Goal: Book appointment/travel/reservation

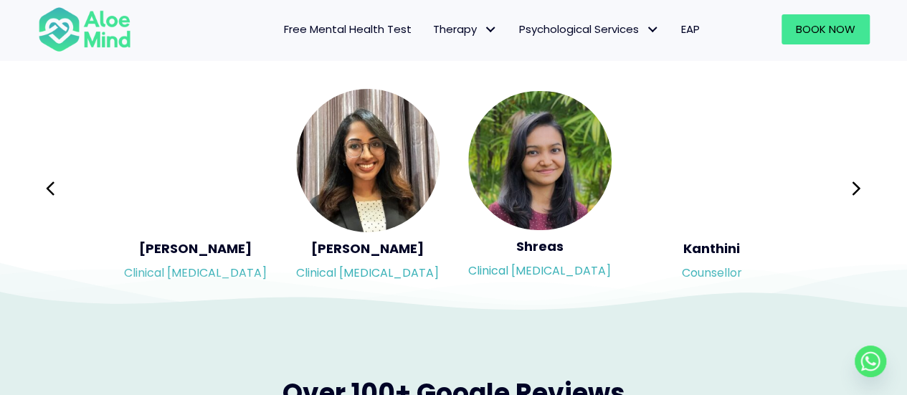
scroll to position [2415, 0]
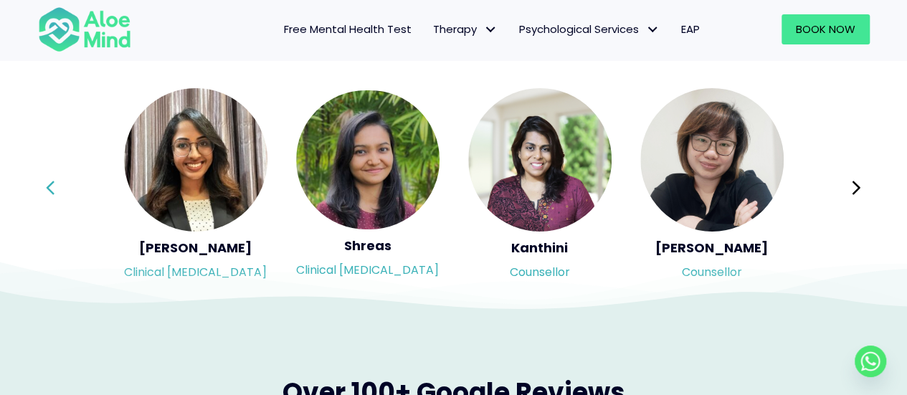
click at [42, 181] on button "Previous" at bounding box center [51, 188] width 34 height 34
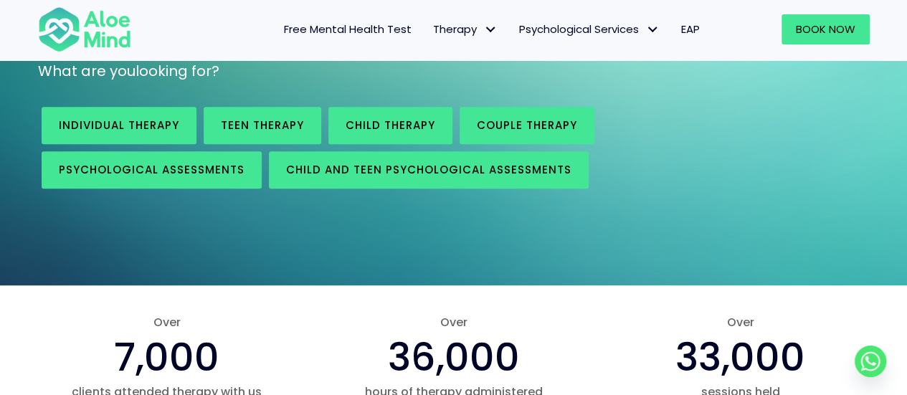
scroll to position [0, 0]
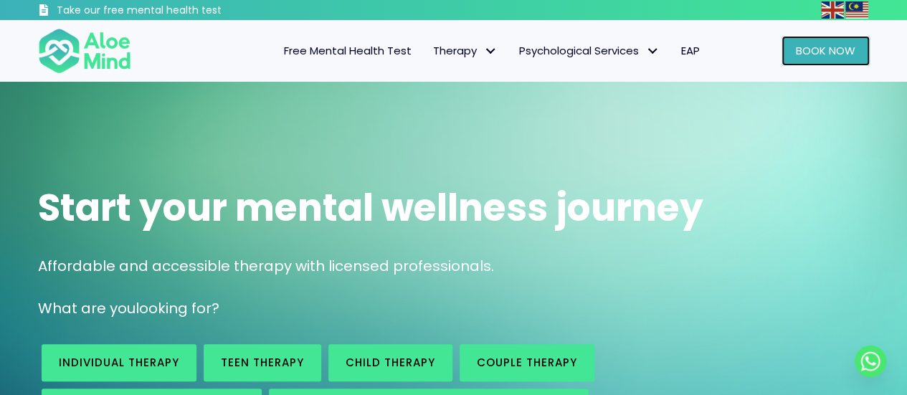
click at [802, 48] on span "Book Now" at bounding box center [826, 50] width 60 height 15
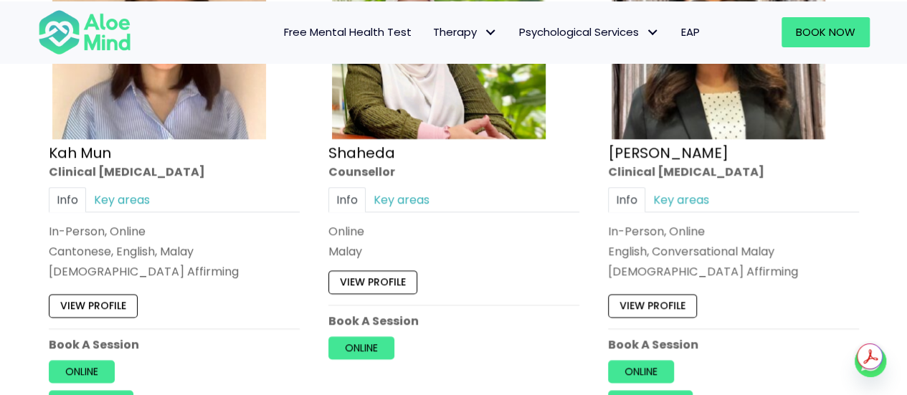
scroll to position [890, 0]
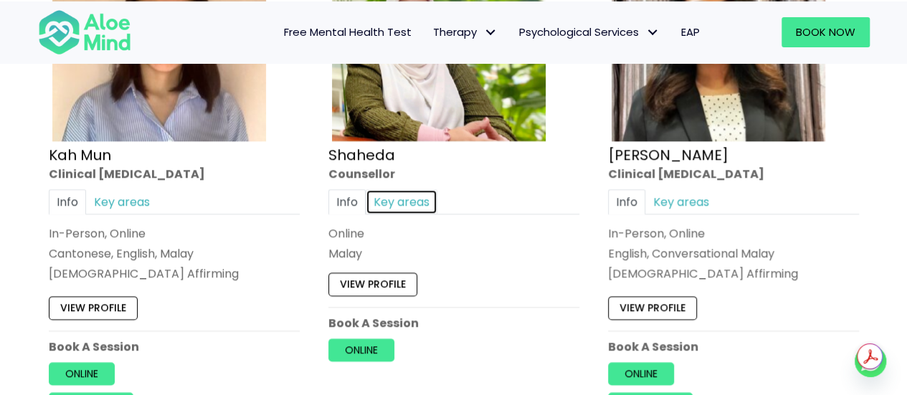
click at [398, 189] on link "Key areas" at bounding box center [402, 201] width 72 height 25
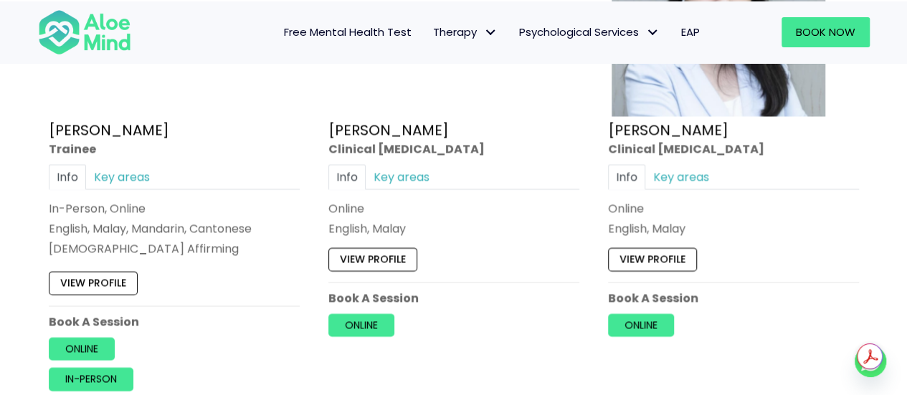
scroll to position [4129, 0]
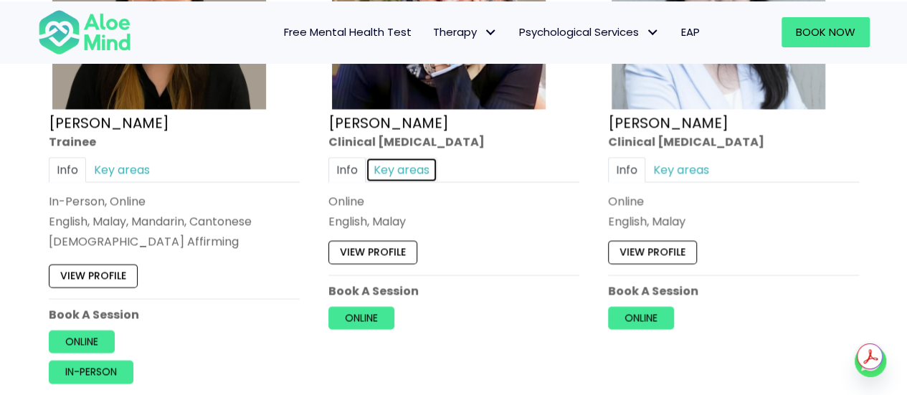
click at [424, 158] on link "Key areas" at bounding box center [402, 170] width 72 height 25
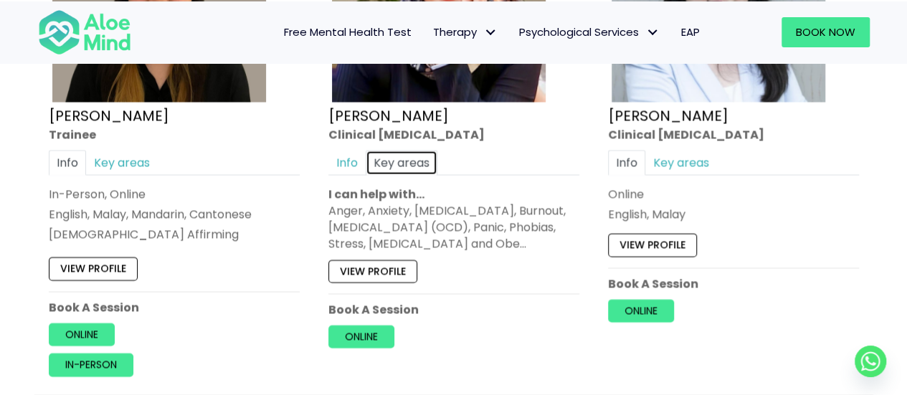
scroll to position [4152, 0]
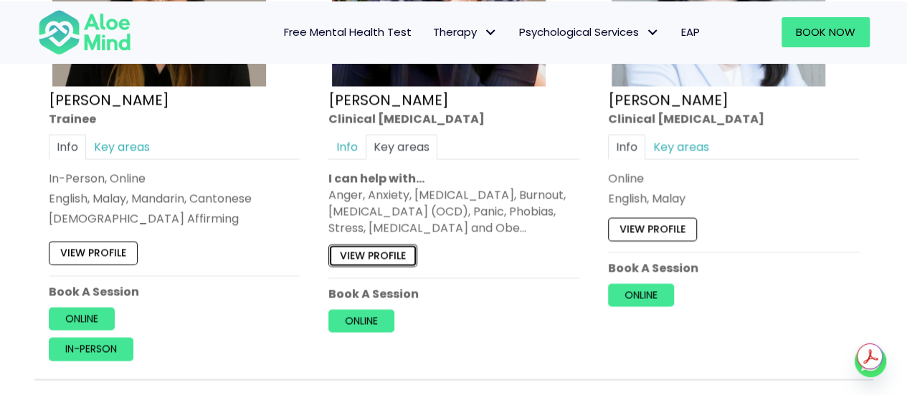
click at [407, 245] on link "View profile" at bounding box center [373, 256] width 89 height 23
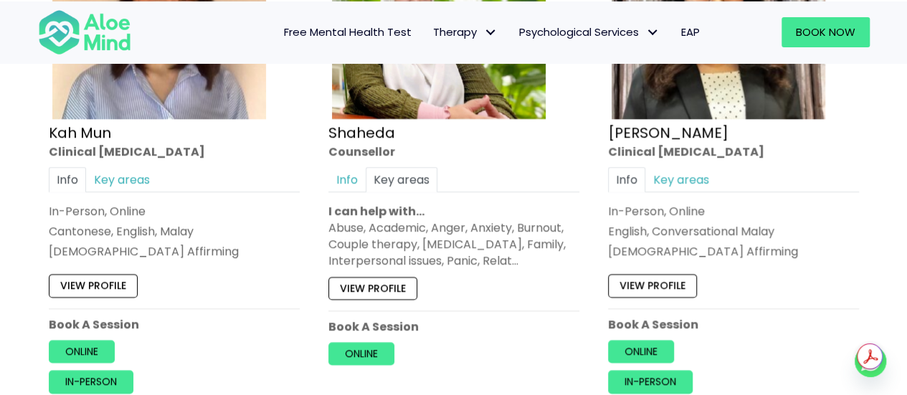
scroll to position [912, 0]
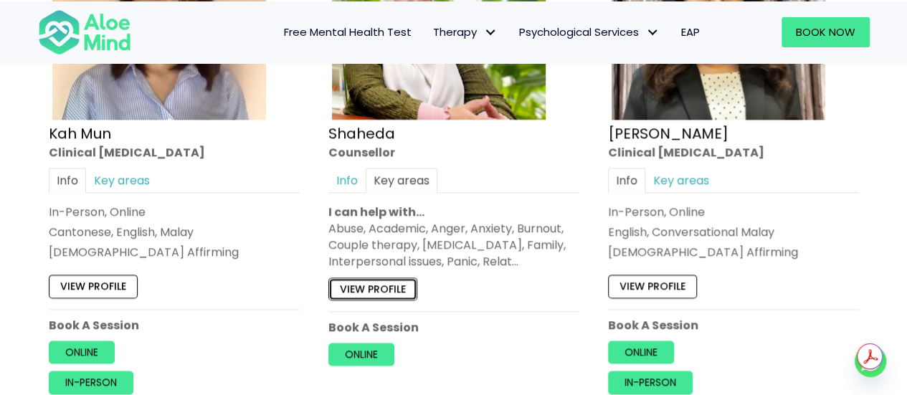
click at [384, 286] on link "View profile" at bounding box center [373, 288] width 89 height 23
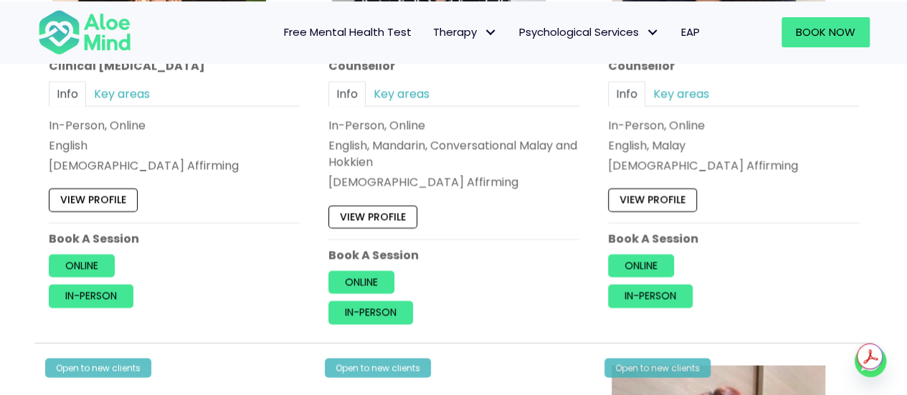
scroll to position [1526, 0]
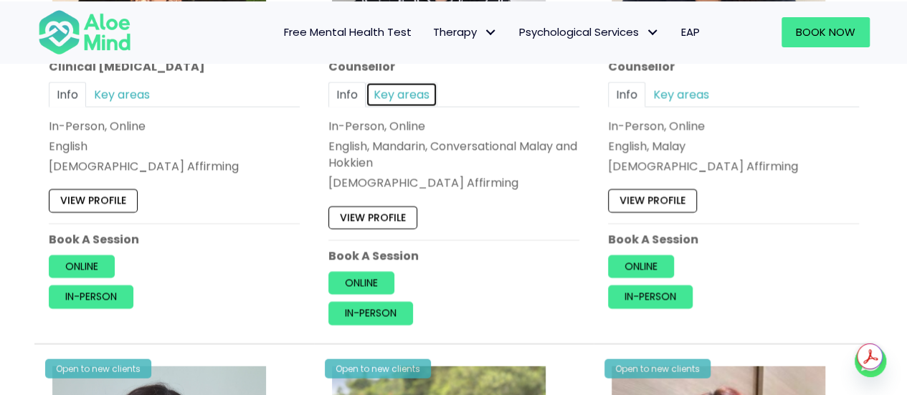
click at [417, 88] on link "Key areas" at bounding box center [402, 94] width 72 height 25
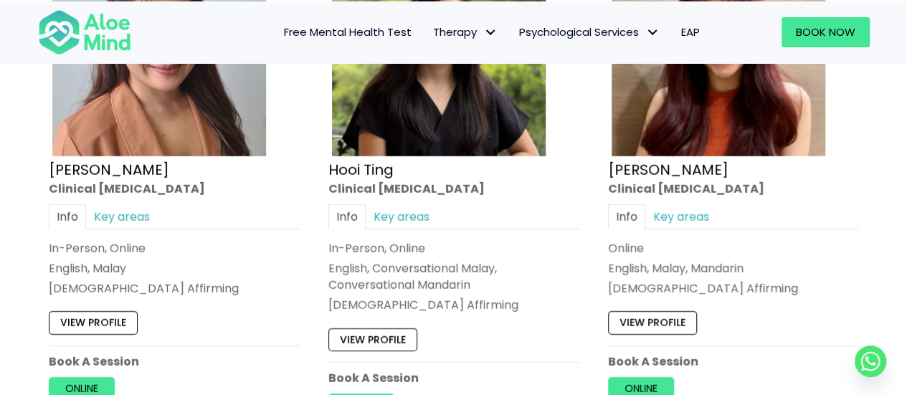
scroll to position [1949, 0]
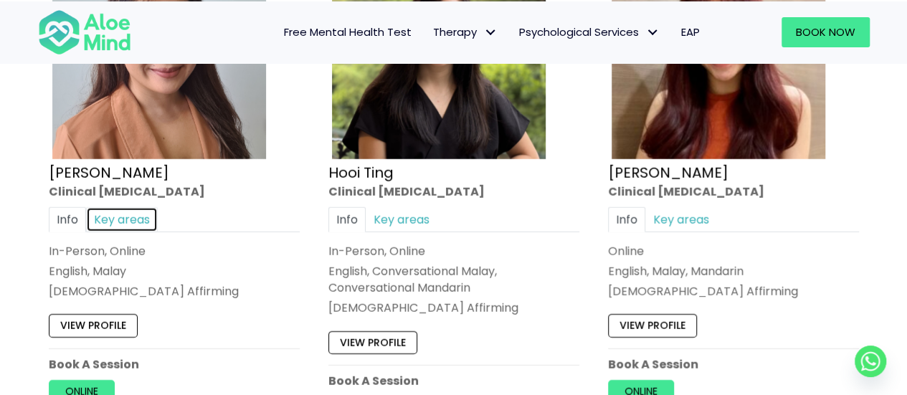
click at [110, 207] on link "Key areas" at bounding box center [122, 219] width 72 height 25
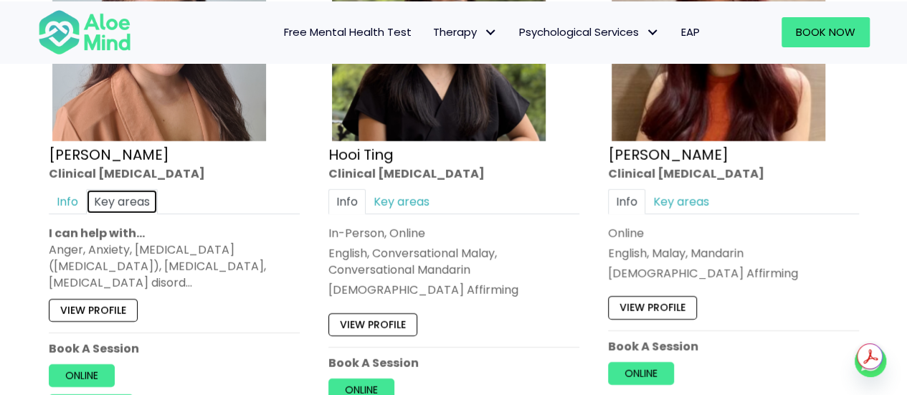
scroll to position [1969, 0]
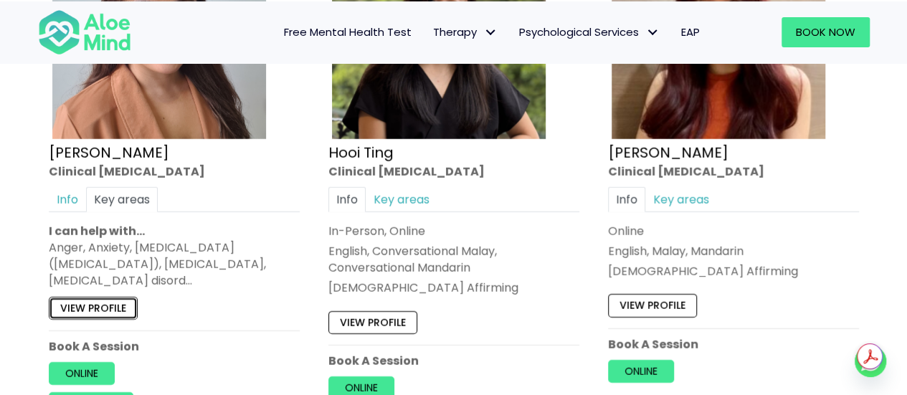
click at [100, 297] on link "View profile" at bounding box center [93, 308] width 89 height 23
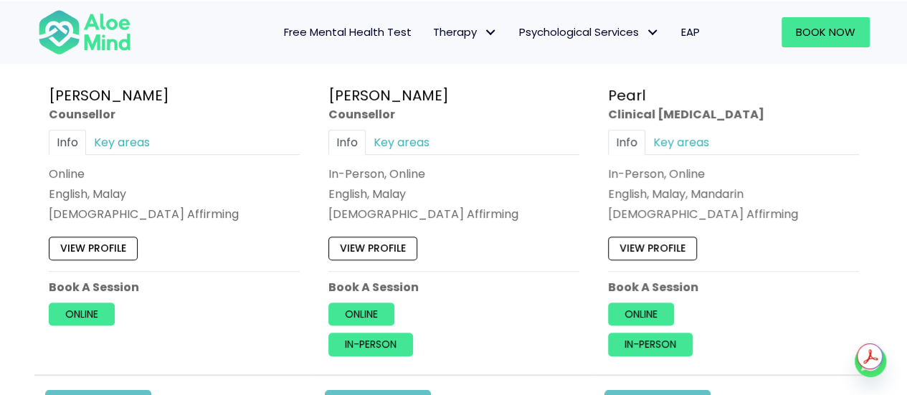
scroll to position [3100, 0]
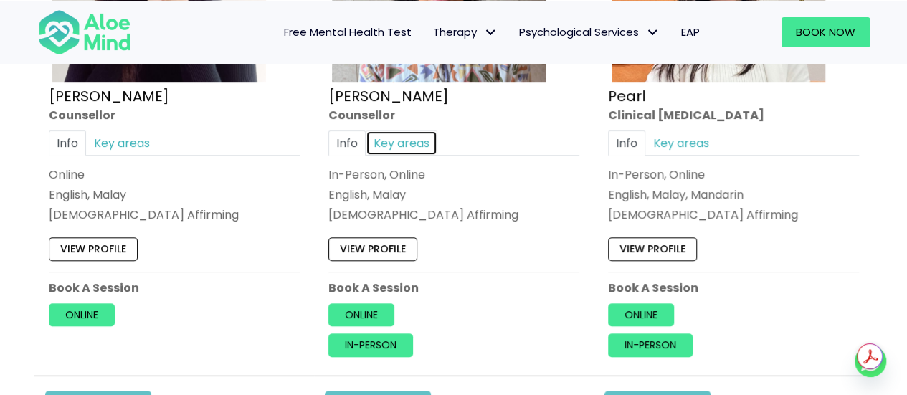
click at [405, 131] on link "Key areas" at bounding box center [402, 143] width 72 height 25
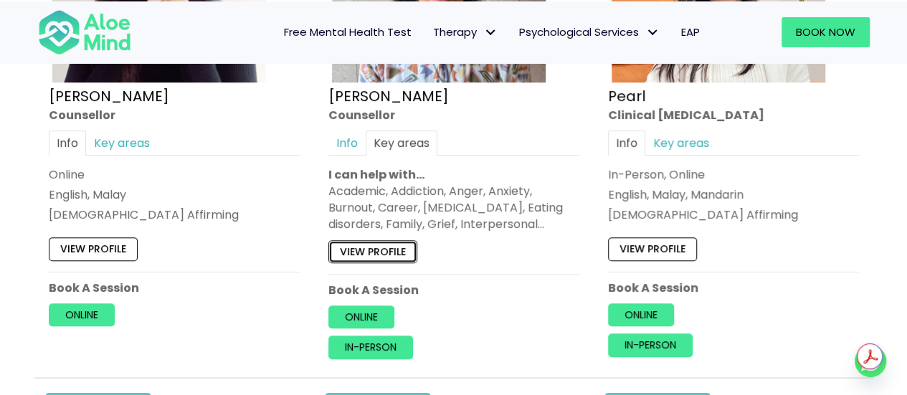
click at [404, 240] on link "View profile" at bounding box center [373, 251] width 89 height 23
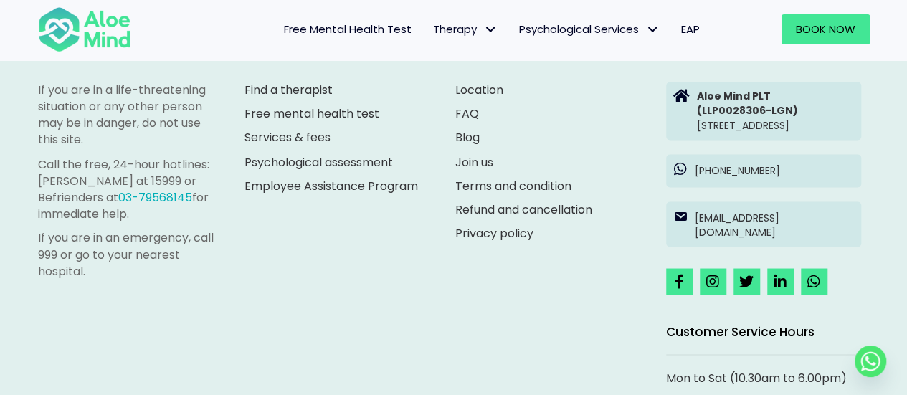
scroll to position [1204, 0]
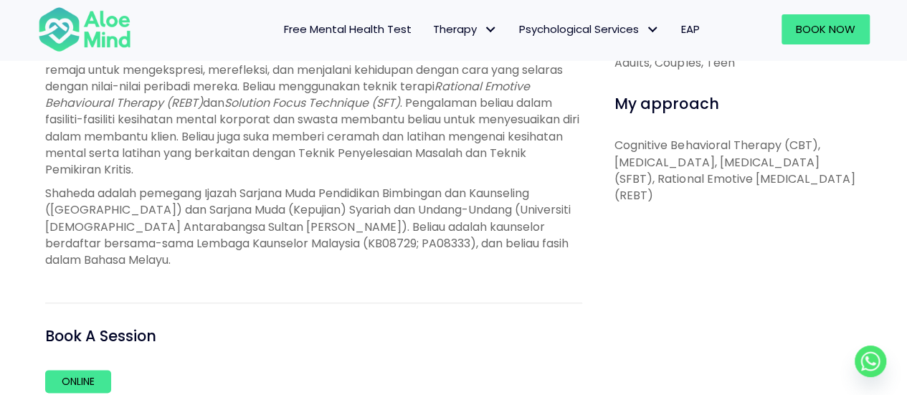
scroll to position [705, 0]
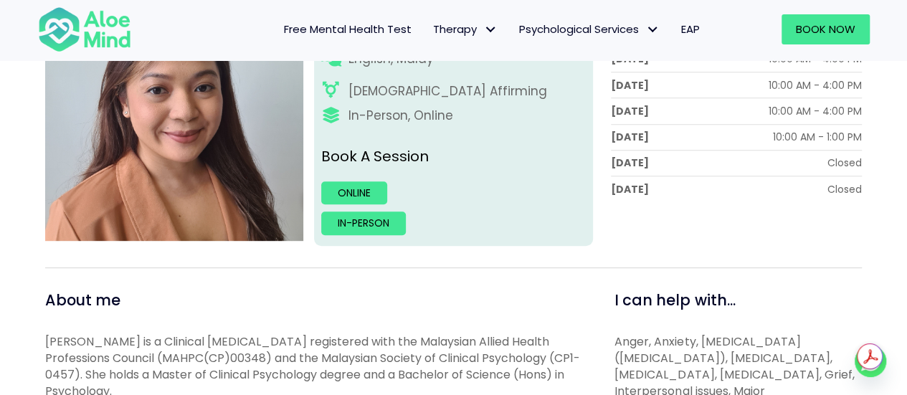
scroll to position [263, 0]
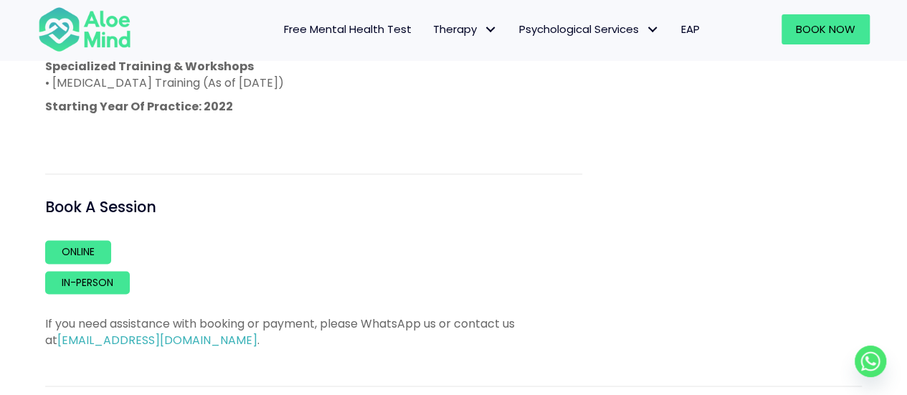
scroll to position [981, 0]
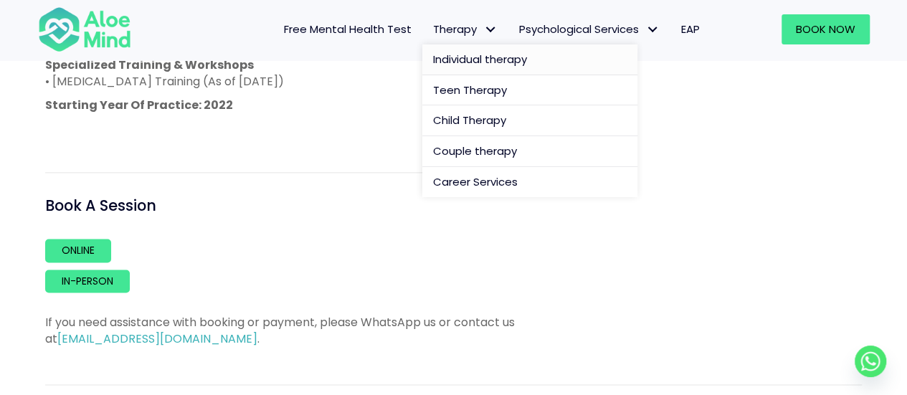
click at [459, 60] on span "Individual therapy" at bounding box center [480, 59] width 94 height 15
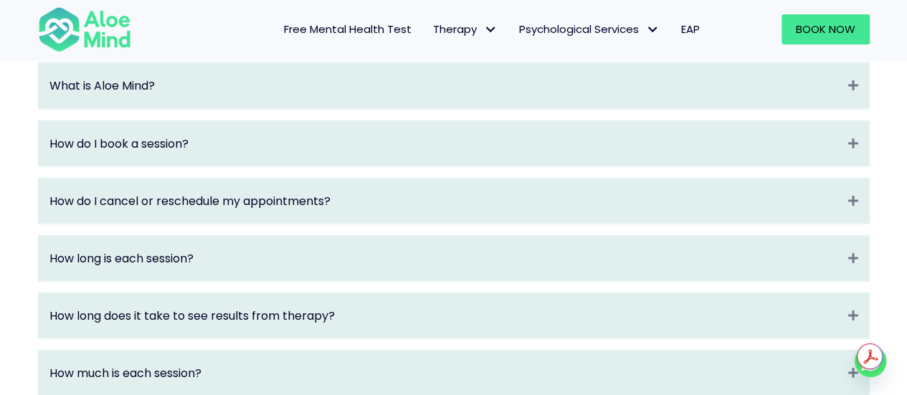
scroll to position [1600, 0]
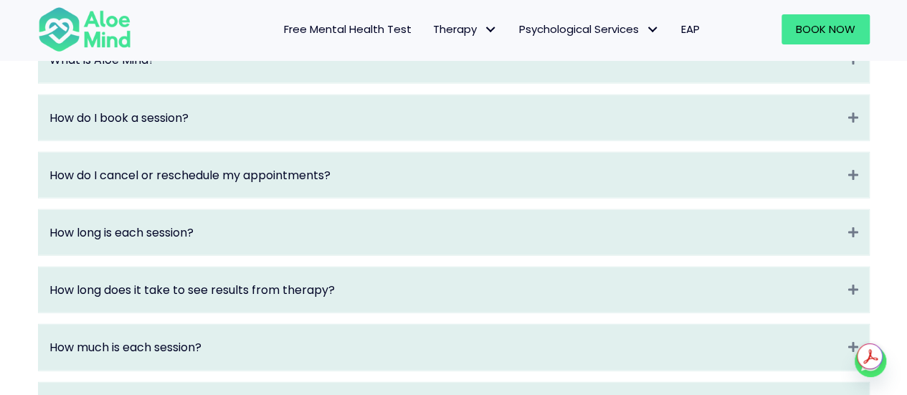
click at [264, 141] on div "How do I book a session? Expand" at bounding box center [454, 117] width 831 height 45
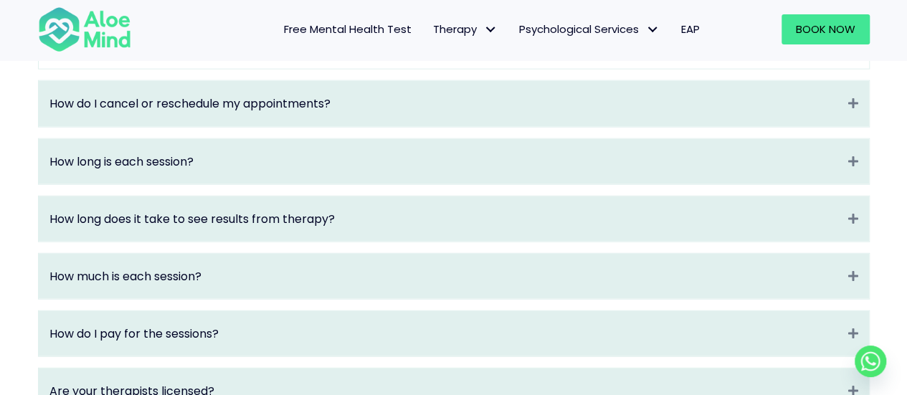
scroll to position [1783, 0]
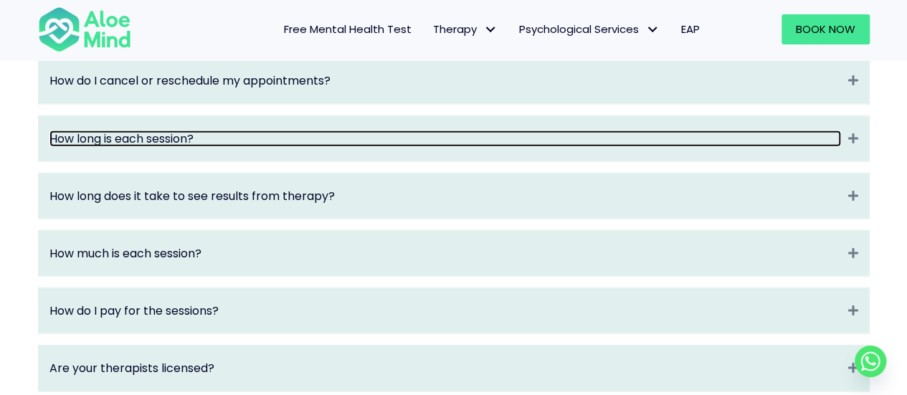
click at [273, 147] on link "How long is each session?" at bounding box center [445, 139] width 792 height 16
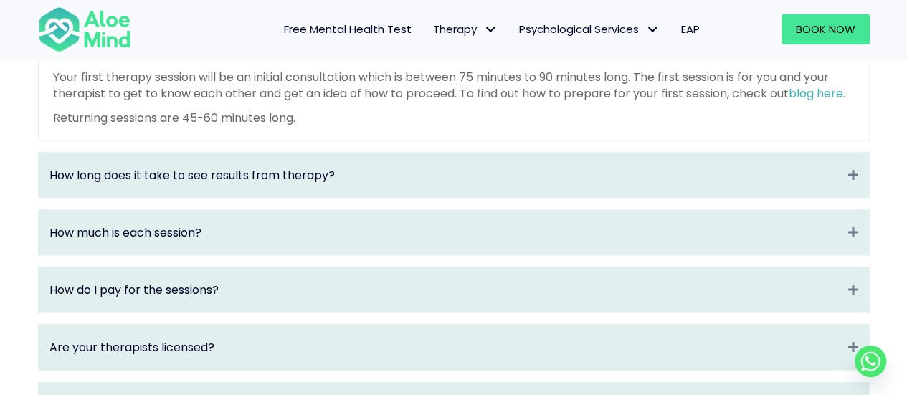
scroll to position [1798, 0]
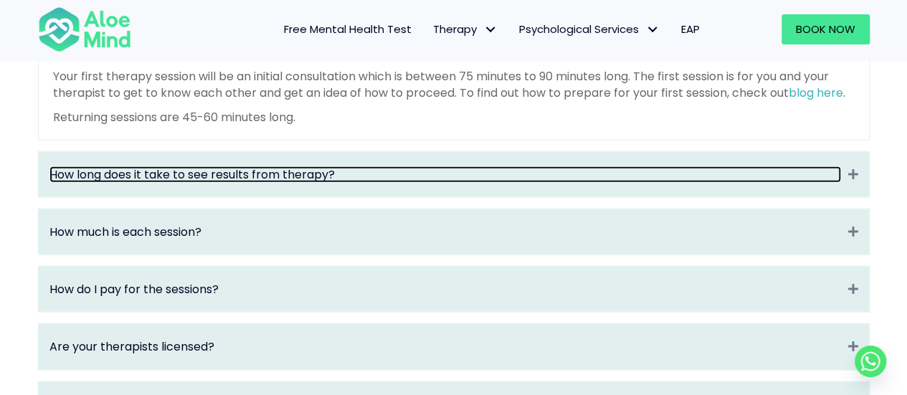
click at [252, 183] on link "How long does it take to see results from therapy?" at bounding box center [445, 174] width 792 height 16
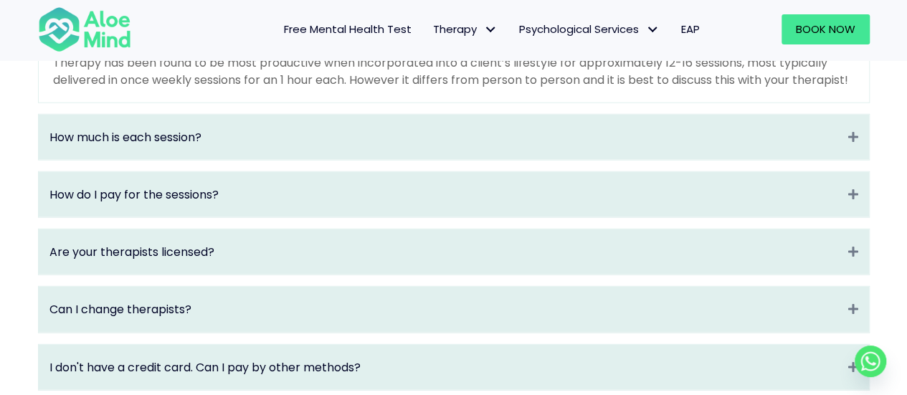
scroll to position [1857, 0]
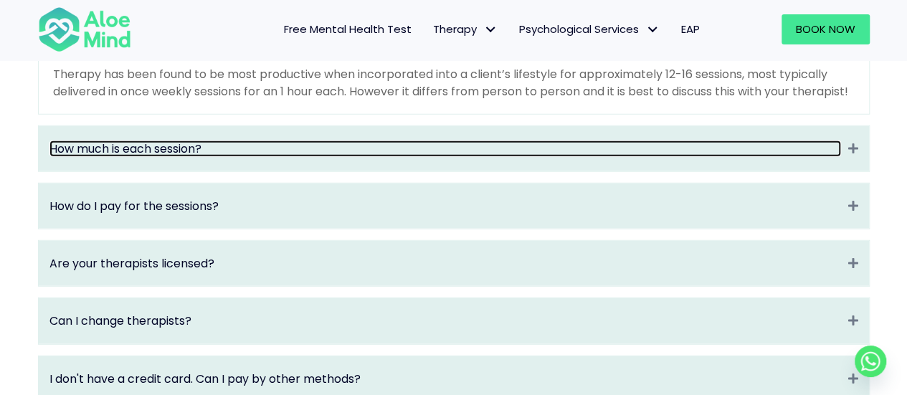
click at [231, 157] on link "How much is each session?" at bounding box center [445, 149] width 792 height 16
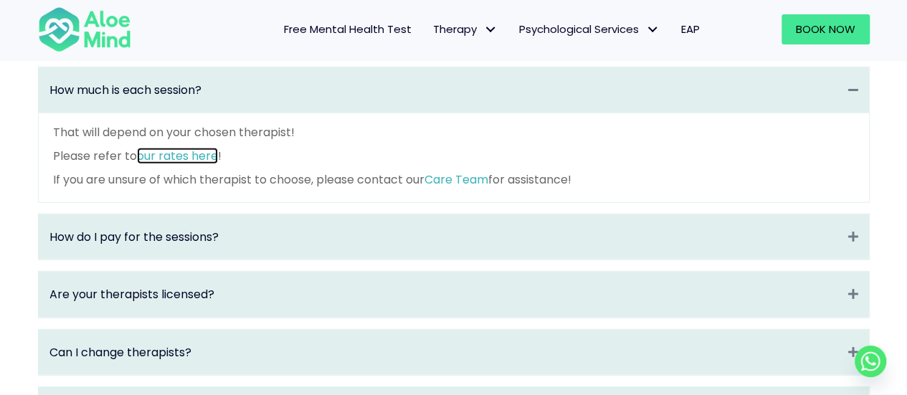
click at [191, 164] on link "our rates here" at bounding box center [177, 156] width 81 height 16
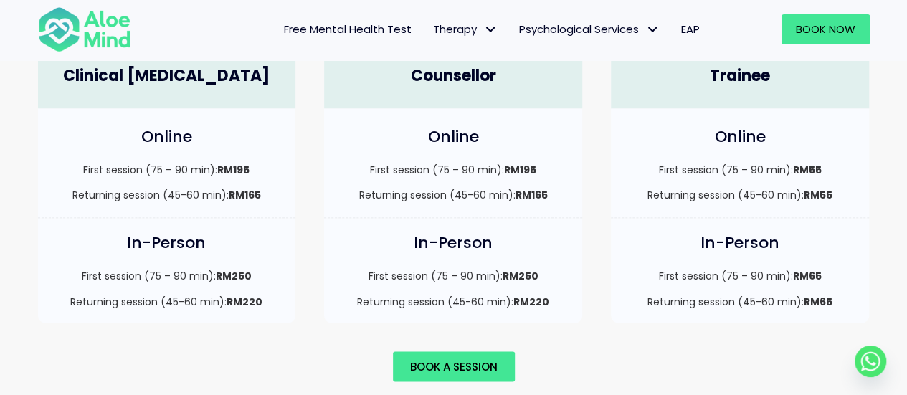
scroll to position [1077, 0]
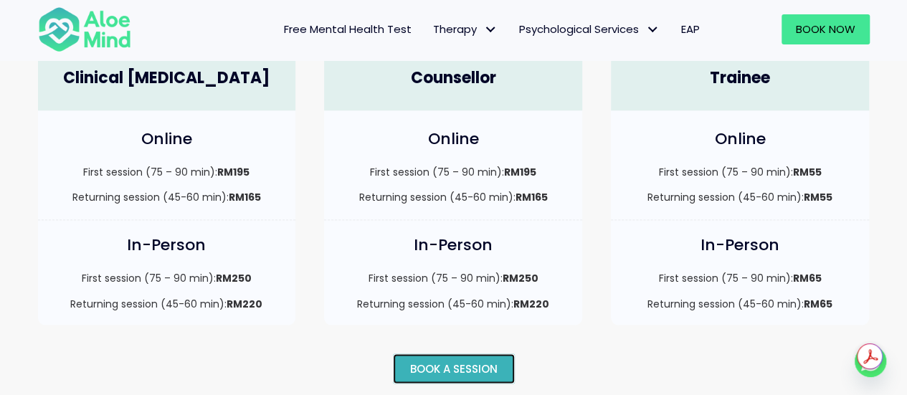
click at [425, 361] on span "Book a session" at bounding box center [454, 368] width 88 height 15
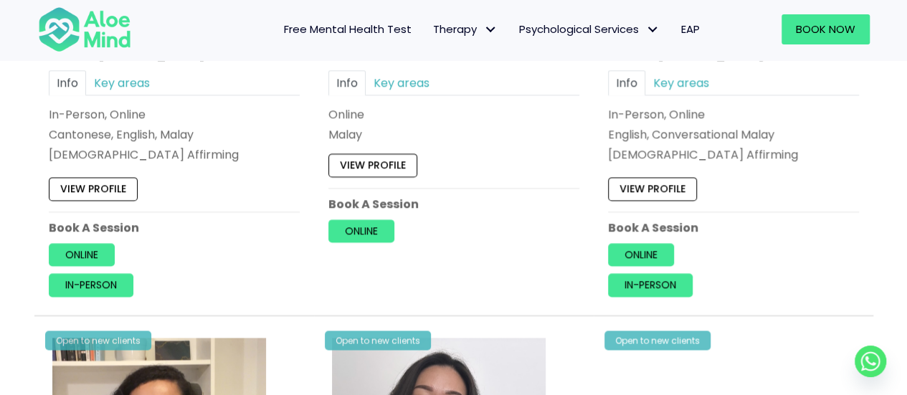
scroll to position [926, 0]
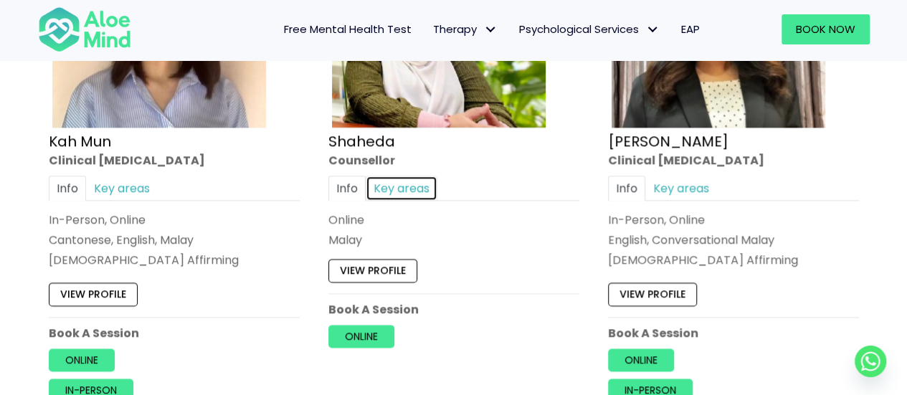
click at [395, 181] on link "Key areas" at bounding box center [402, 188] width 72 height 25
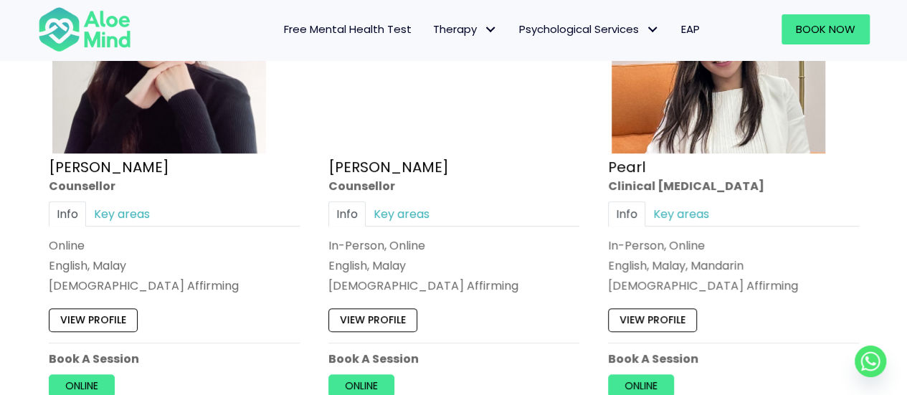
scroll to position [3051, 0]
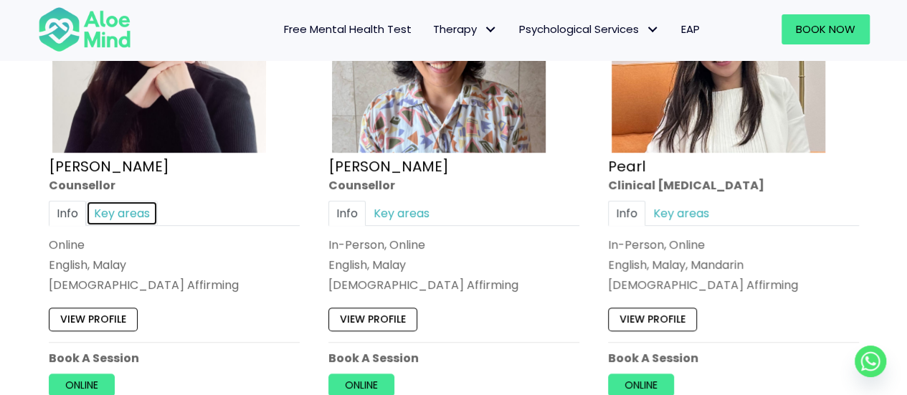
click at [123, 204] on link "Key areas" at bounding box center [122, 212] width 72 height 25
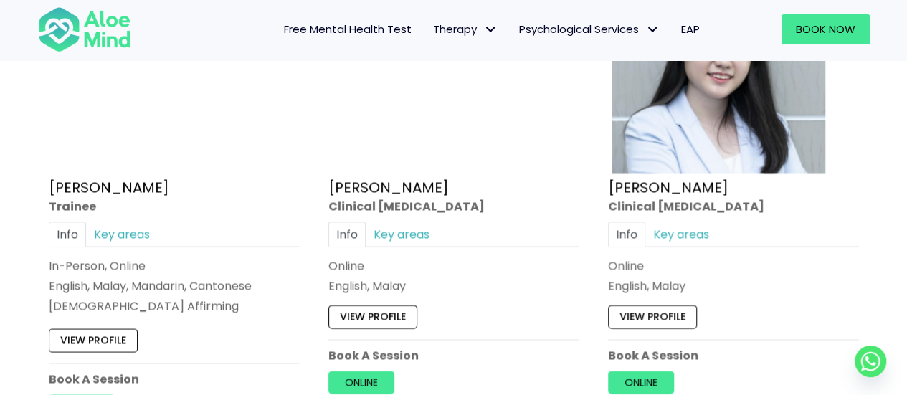
scroll to position [4104, 0]
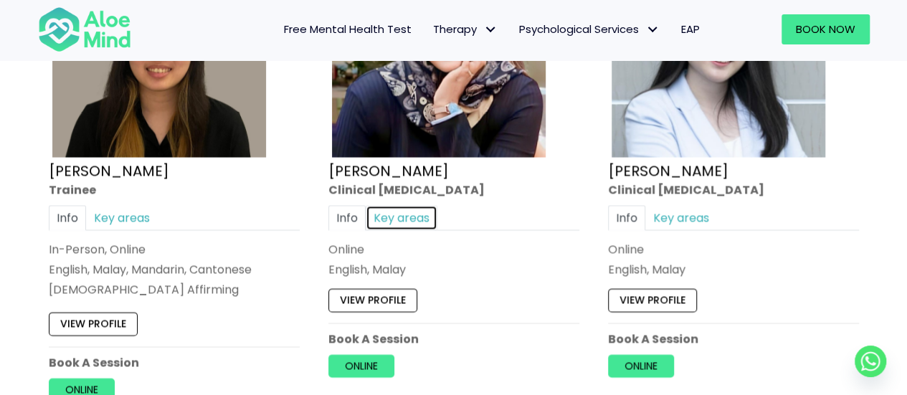
click at [388, 205] on link "Key areas" at bounding box center [402, 217] width 72 height 25
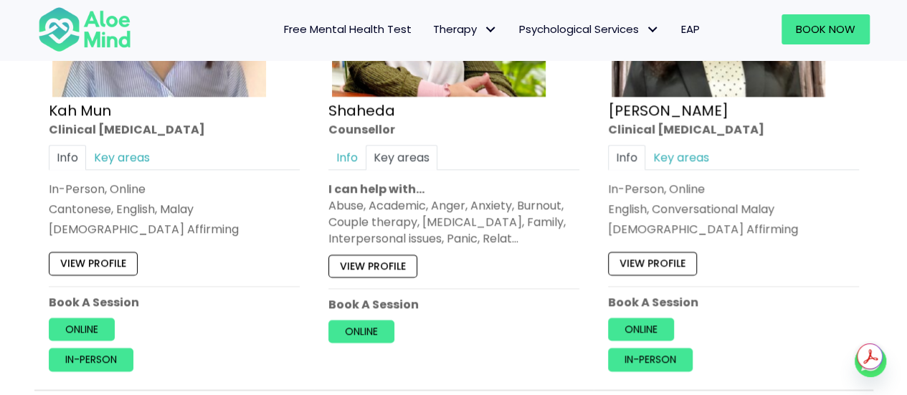
scroll to position [948, 0]
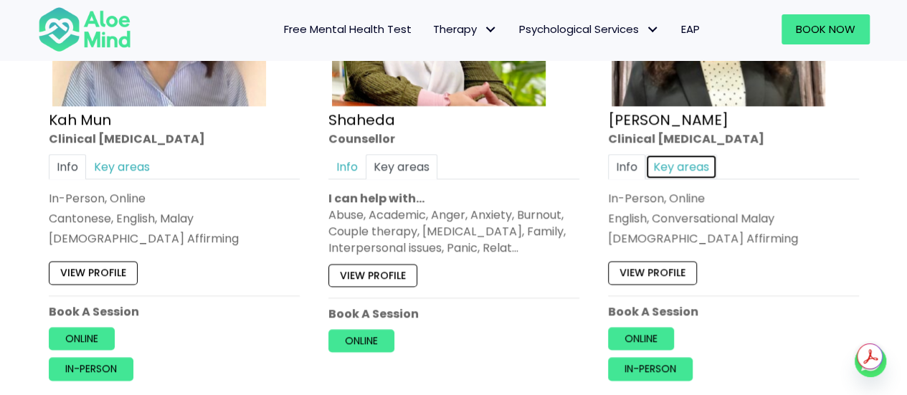
click at [679, 175] on link "Key areas" at bounding box center [682, 166] width 72 height 25
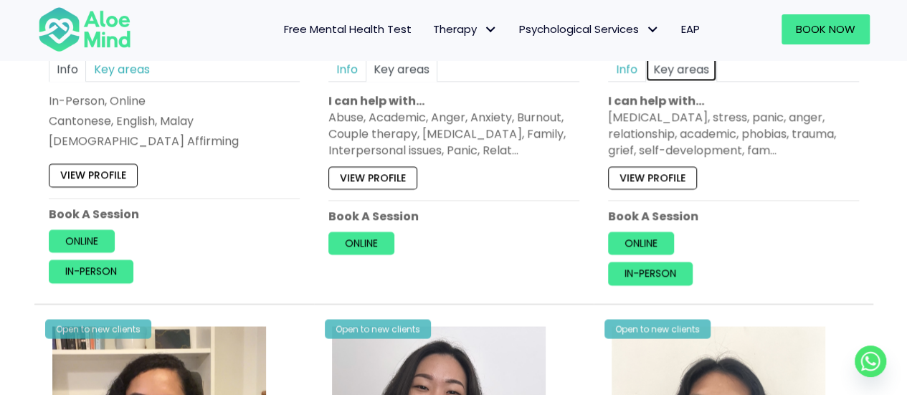
scroll to position [1047, 0]
